Goal: Information Seeking & Learning: Find specific page/section

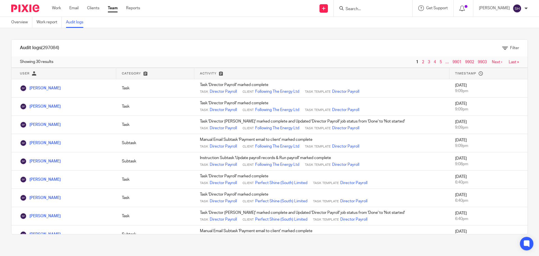
scroll to position [112, 0]
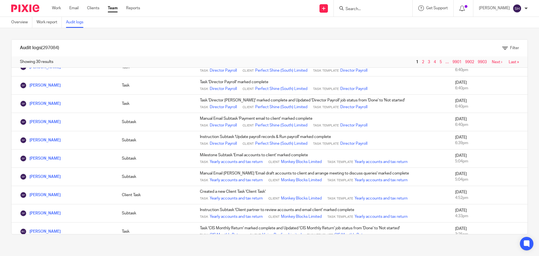
click at [77, 24] on link "Audit logs" at bounding box center [77, 22] width 22 height 11
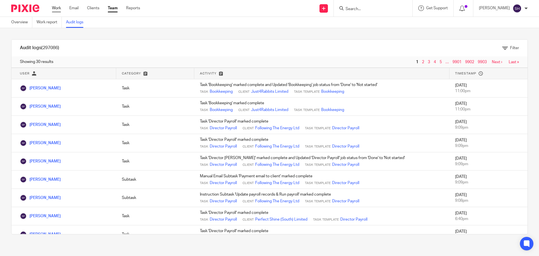
click at [57, 9] on link "Work" at bounding box center [56, 8] width 9 height 6
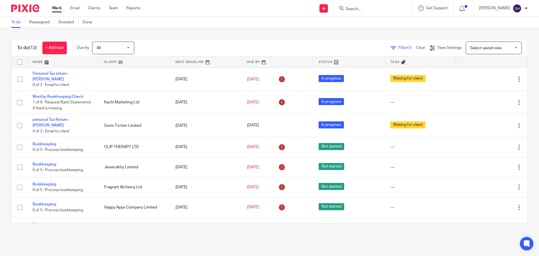
click at [366, 7] on input "Search" at bounding box center [370, 9] width 51 height 5
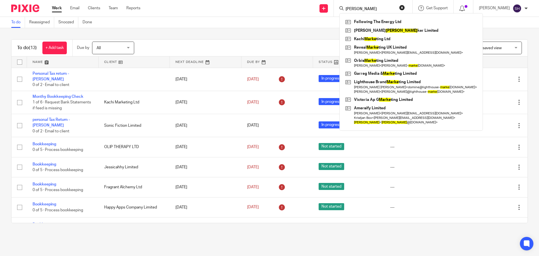
type input "marie"
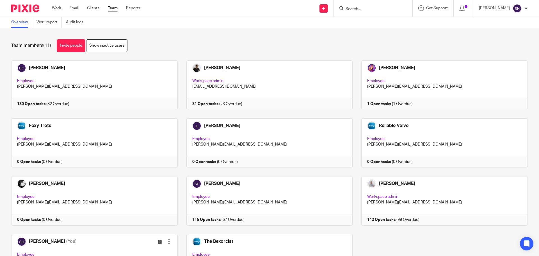
click at [362, 5] on form at bounding box center [375, 8] width 60 height 7
click at [356, 10] on input "Search" at bounding box center [370, 9] width 51 height 5
type input "foll"
click at [377, 23] on link at bounding box center [379, 22] width 70 height 8
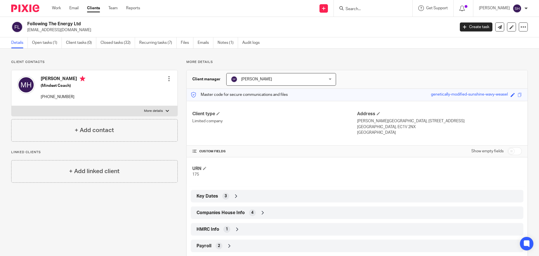
click at [204, 37] on div "Following The Energy Ltd [EMAIL_ADDRESS][DOMAIN_NAME] Create task Update from C…" at bounding box center [269, 27] width 539 height 21
click at [203, 42] on link "Emails" at bounding box center [206, 42] width 16 height 11
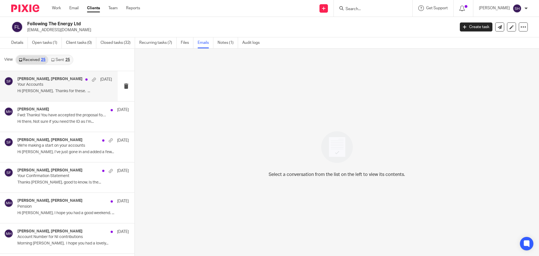
click at [75, 94] on div "Marie Houlden, Sarah Fox 25 Sep Your Accounts Hi Sarah, Thanks for these. ..." at bounding box center [64, 86] width 95 height 19
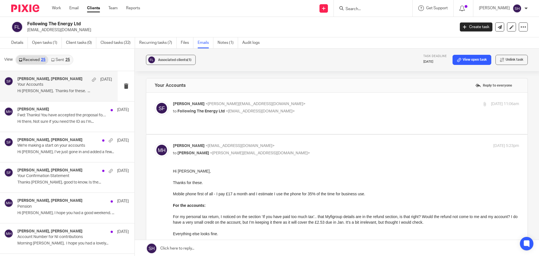
scroll to position [28, 0]
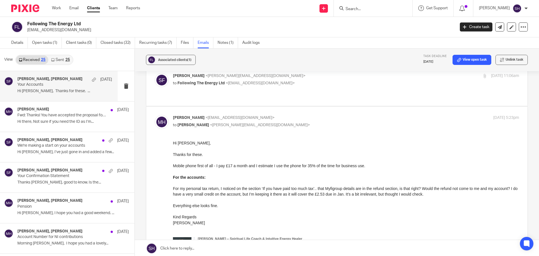
click at [215, 94] on label at bounding box center [336, 85] width 381 height 41
click at [155, 73] on input "checkbox" at bounding box center [155, 73] width 0 height 0
checkbox input "true"
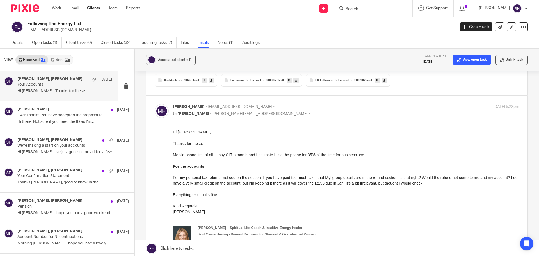
scroll to position [225, 0]
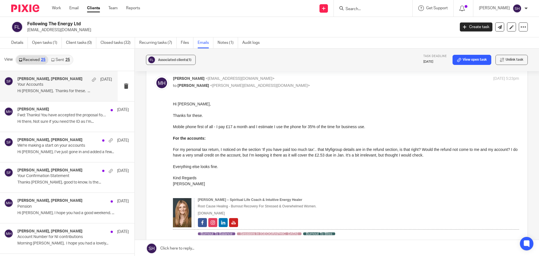
click at [66, 62] on link "Sent 25" at bounding box center [60, 59] width 24 height 9
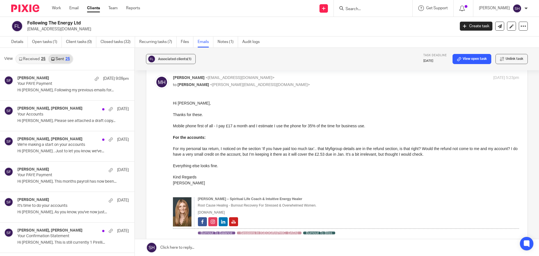
click at [371, 8] on input "Search" at bounding box center [370, 9] width 51 height 5
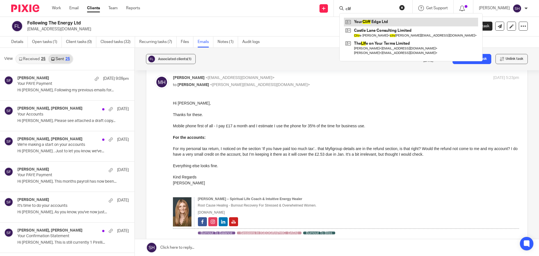
type input "clif"
click at [363, 24] on link at bounding box center [411, 22] width 134 height 8
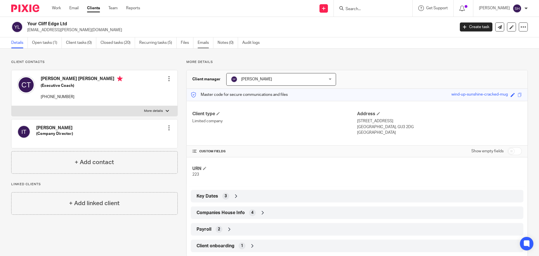
click at [207, 45] on link "Emails" at bounding box center [206, 42] width 16 height 11
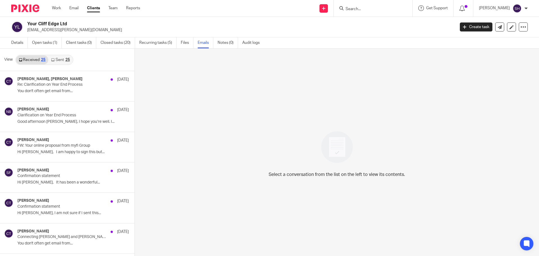
click at [54, 60] on icon at bounding box center [52, 59] width 3 height 3
